Goal: Complete application form

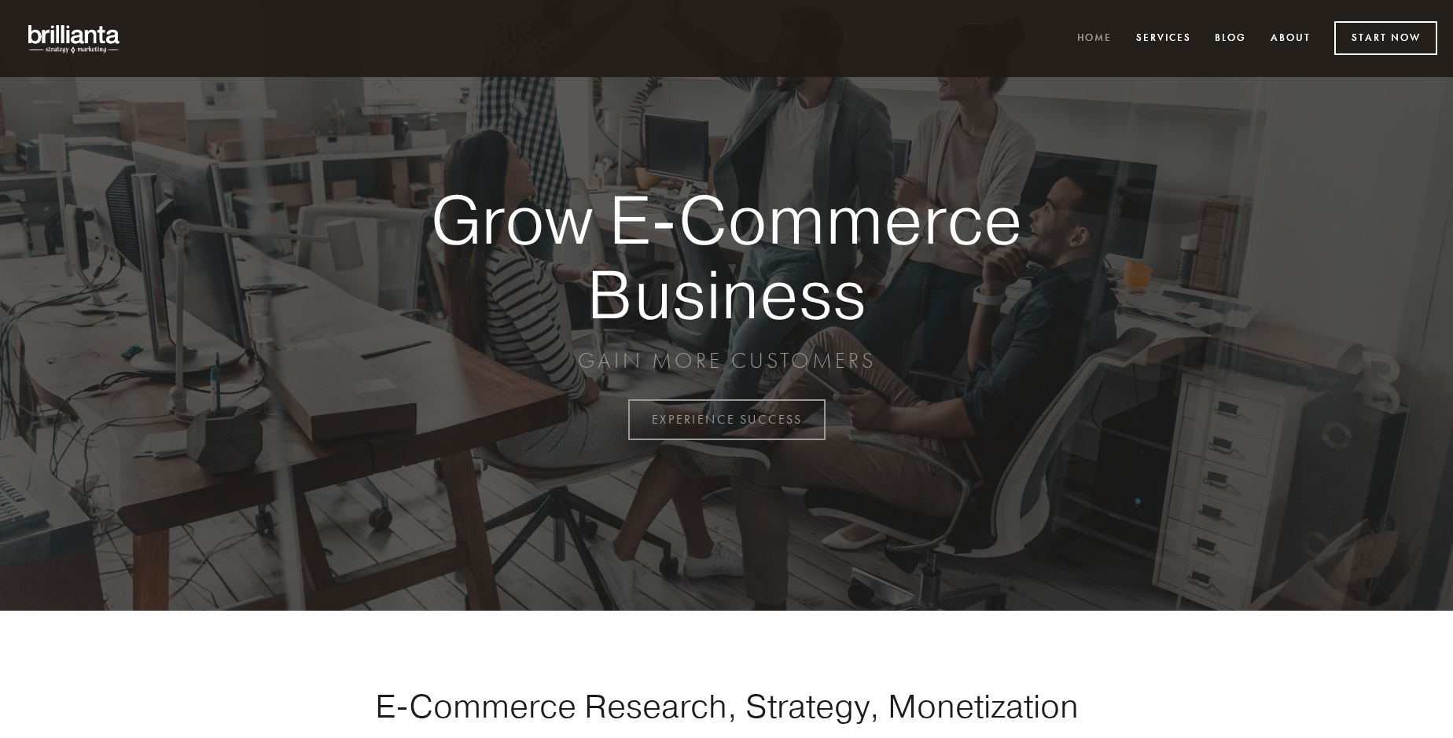
scroll to position [4121, 0]
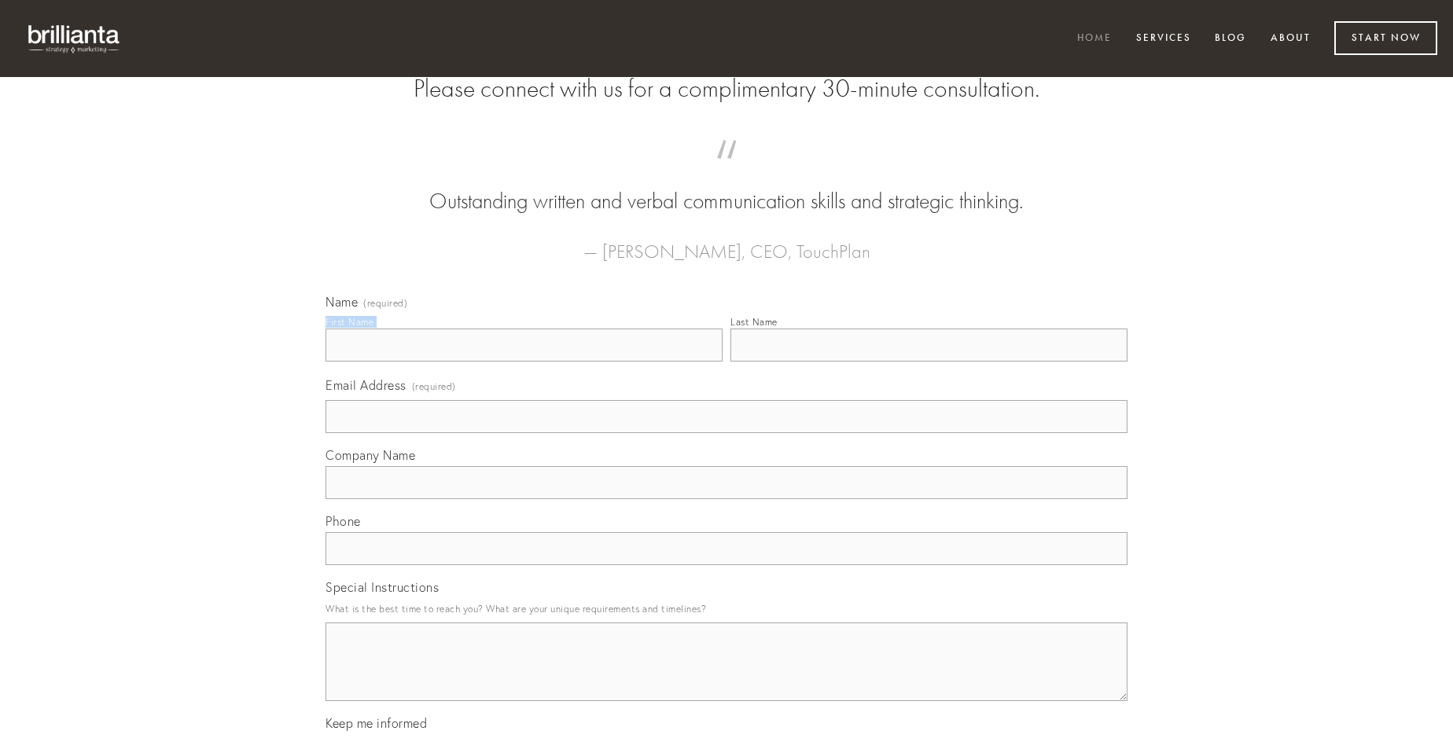
type input "[PERSON_NAME]"
click at [928, 362] on input "Last Name" at bounding box center [928, 345] width 397 height 33
type input "[PERSON_NAME]"
click at [726, 433] on input "Email Address (required)" at bounding box center [726, 416] width 802 height 33
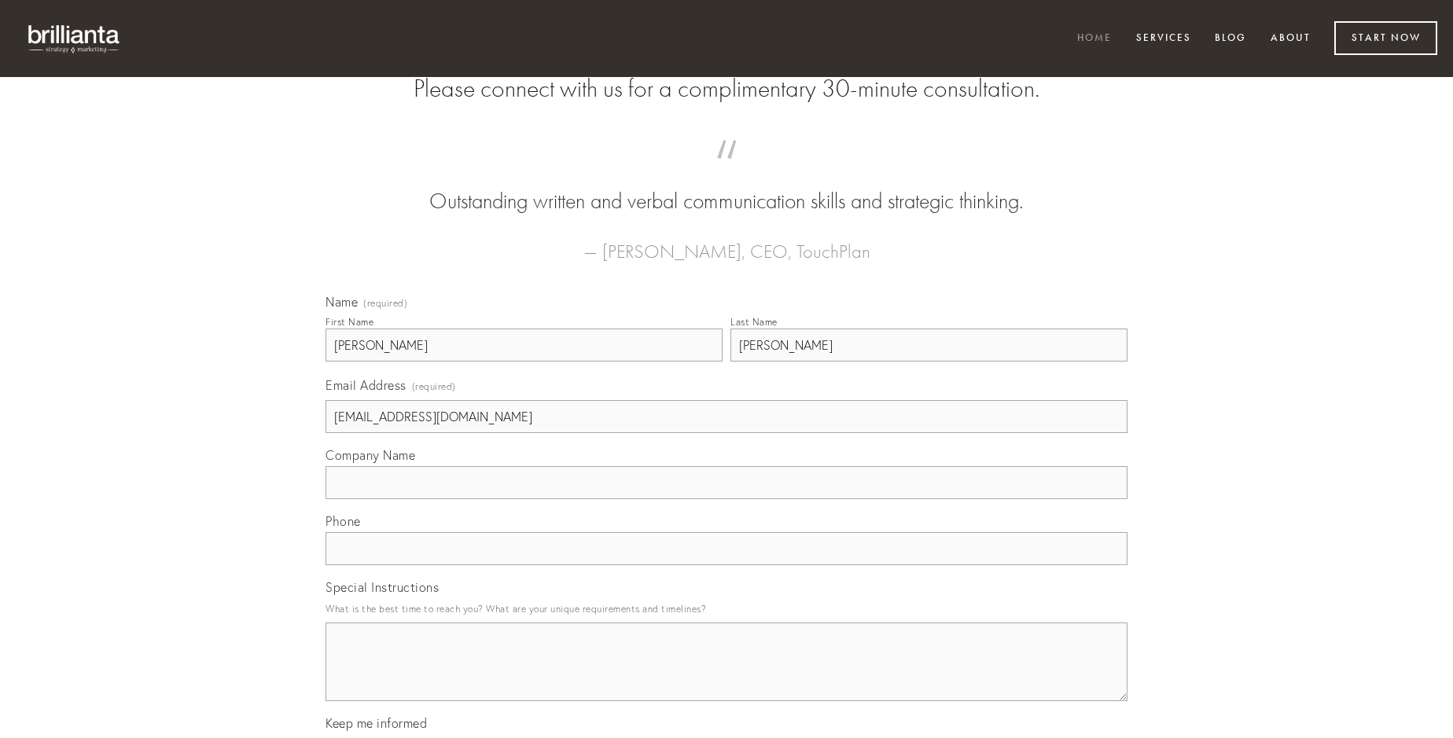
type input "[EMAIL_ADDRESS][DOMAIN_NAME]"
click at [726, 499] on input "Company Name" at bounding box center [726, 482] width 802 height 33
type input "tergum"
click at [726, 565] on input "text" at bounding box center [726, 548] width 802 height 33
click at [726, 676] on textarea "Special Instructions" at bounding box center [726, 662] width 802 height 79
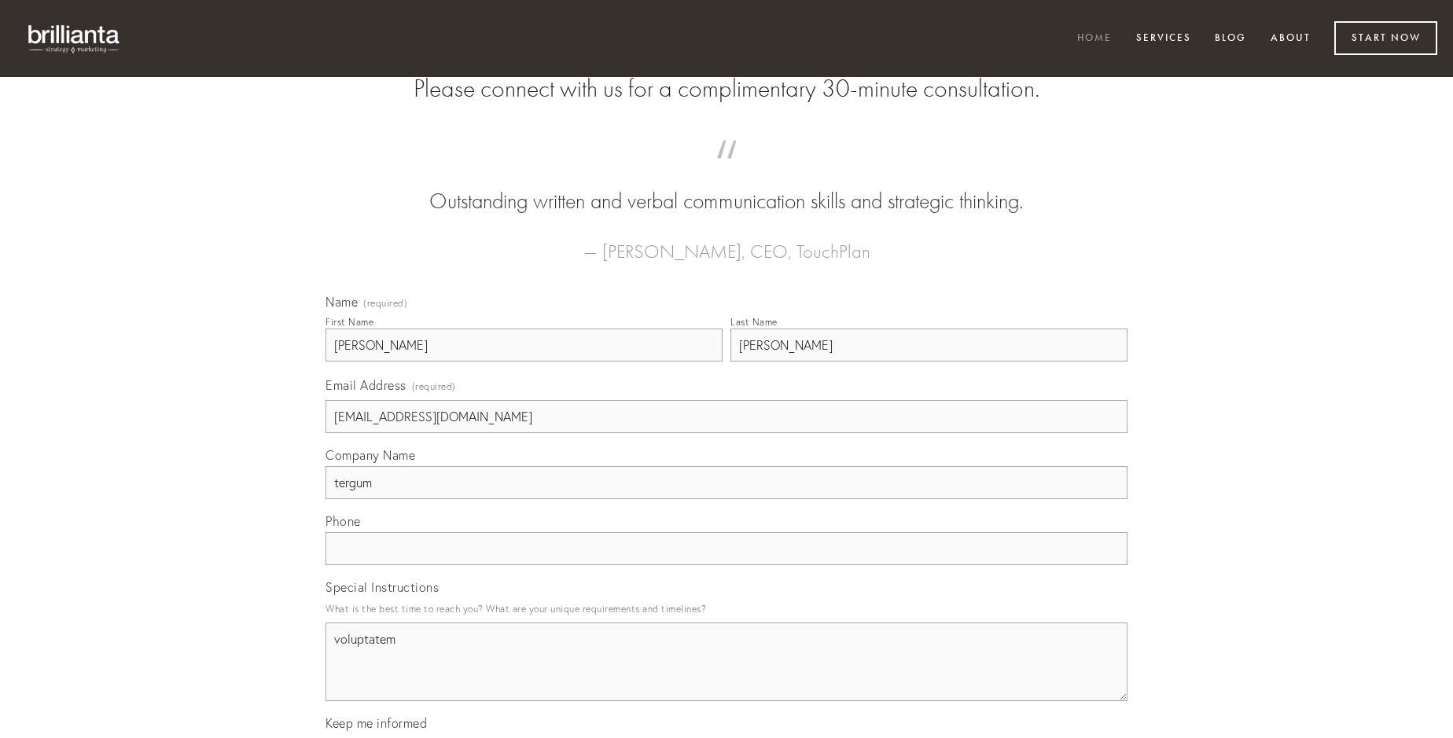
type textarea "voluptatem"
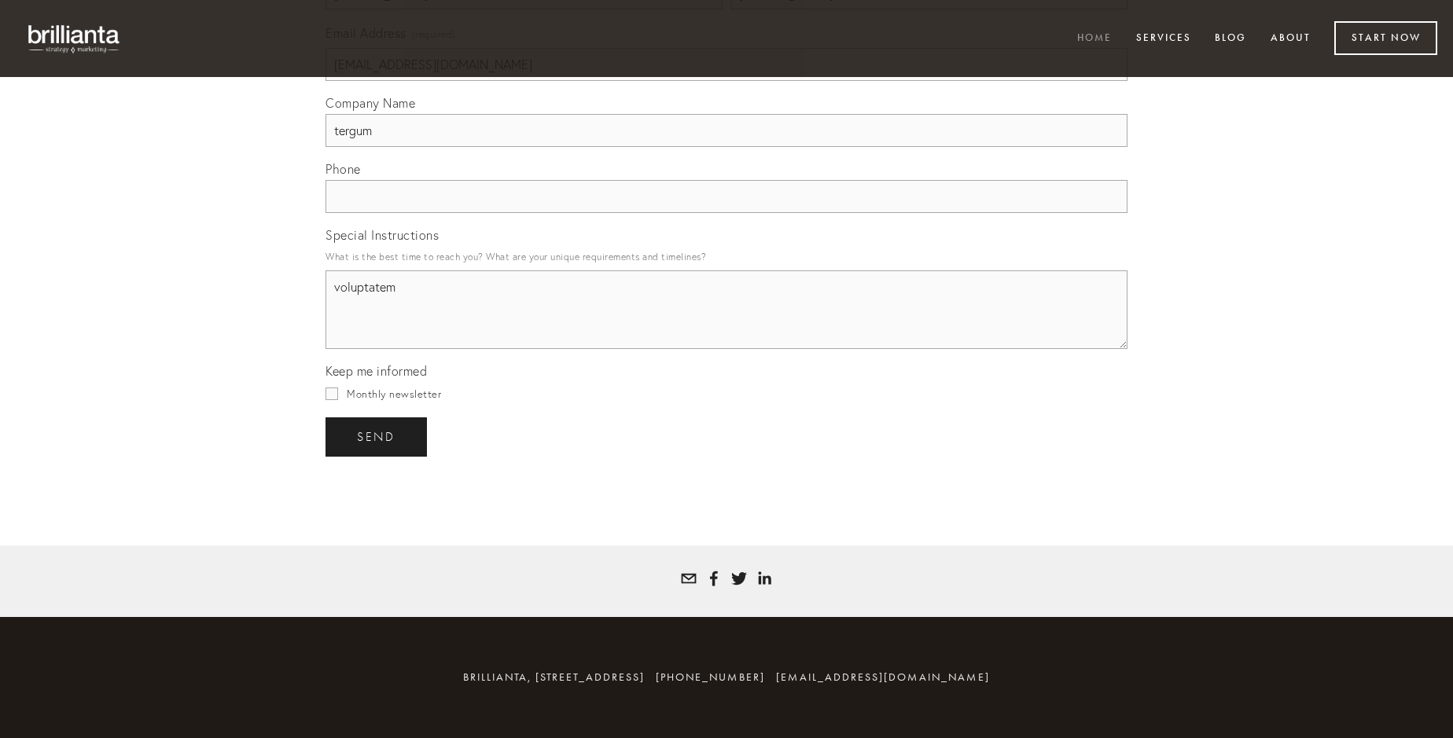
click at [377, 436] on span "send" at bounding box center [376, 437] width 39 height 14
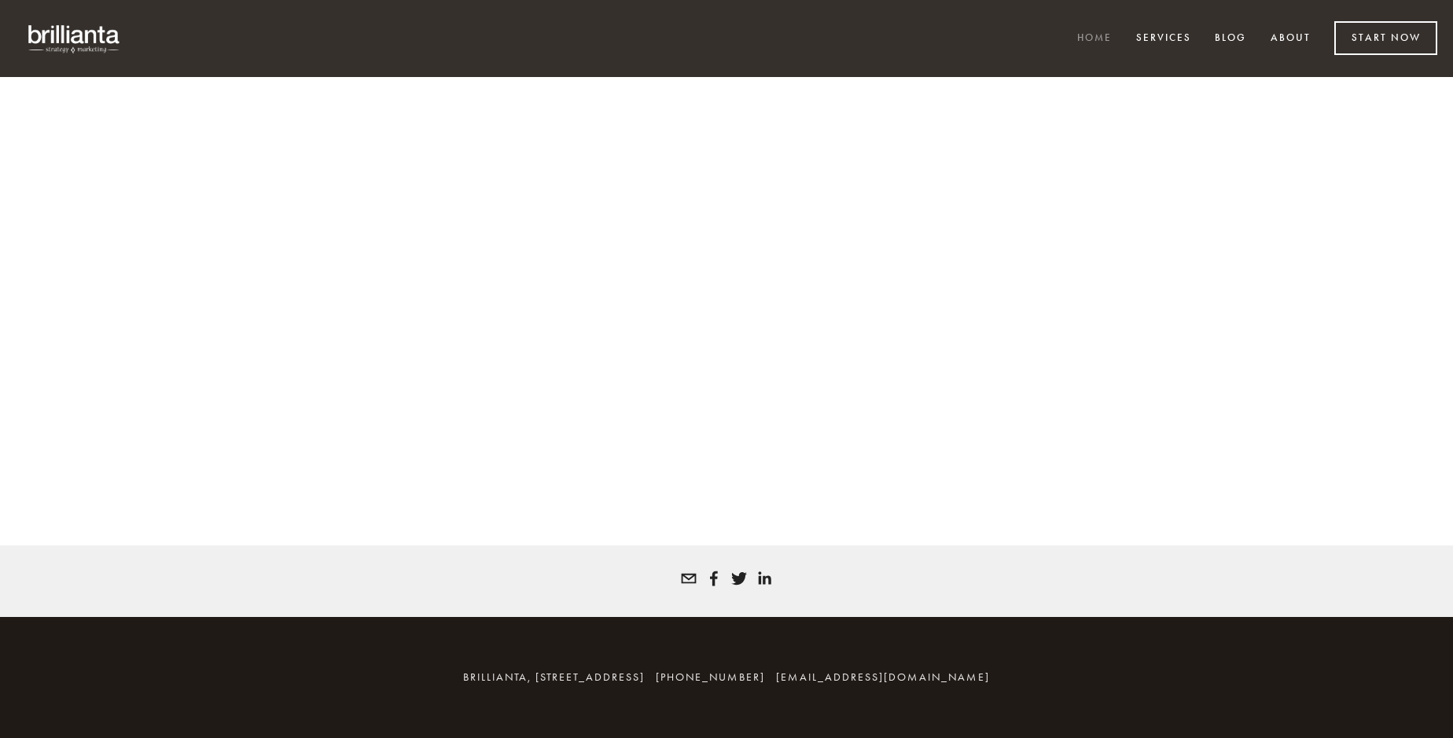
scroll to position [4099, 0]
